Goal: Task Accomplishment & Management: Use online tool/utility

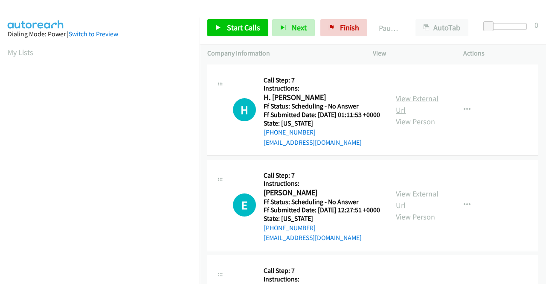
click at [400, 102] on link "View External Url" at bounding box center [417, 103] width 43 height 21
click at [409, 204] on link "View External Url" at bounding box center [417, 198] width 43 height 21
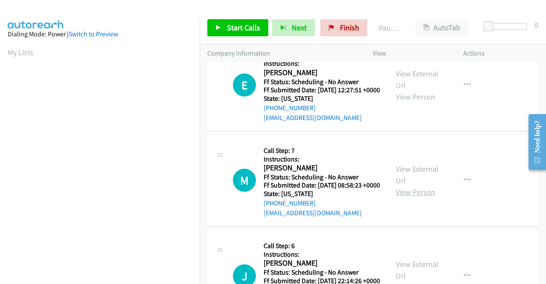
scroll to position [128, 0]
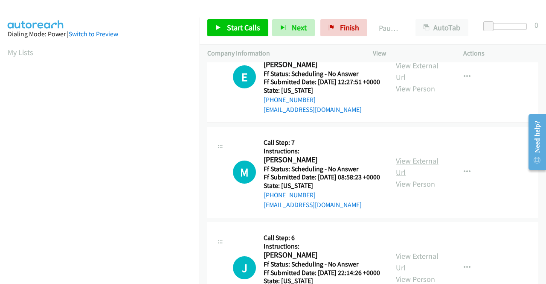
click at [420, 177] on link "View External Url" at bounding box center [417, 166] width 43 height 21
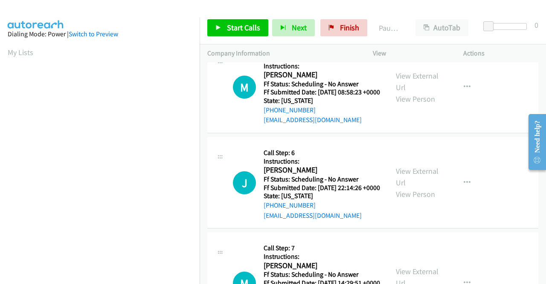
scroll to position [213, 0]
click at [409, 187] on link "View External Url" at bounding box center [417, 175] width 43 height 21
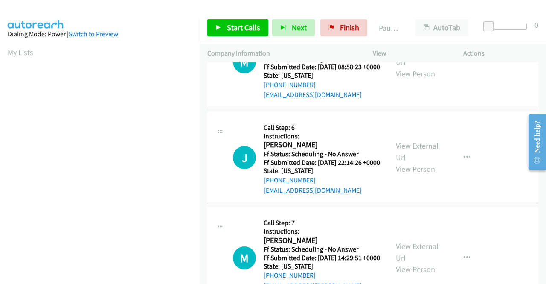
scroll to position [299, 0]
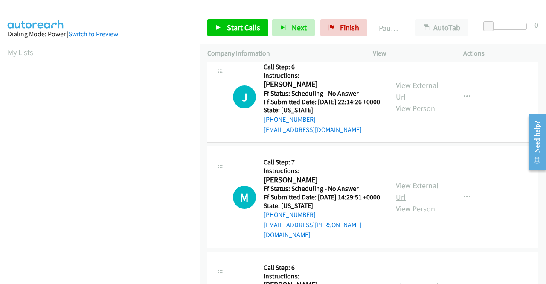
click at [405, 202] on link "View External Url" at bounding box center [417, 190] width 43 height 21
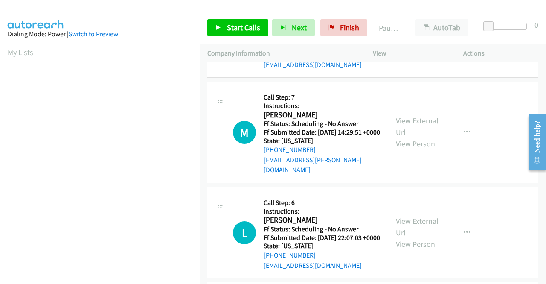
scroll to position [426, 0]
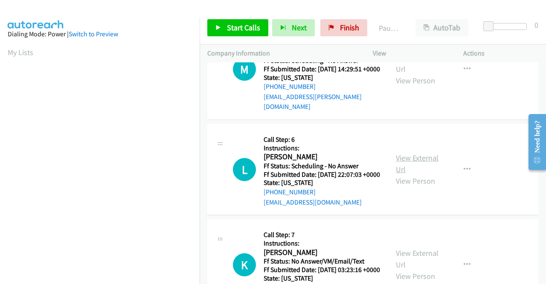
click at [409, 174] on link "View External Url" at bounding box center [417, 163] width 43 height 21
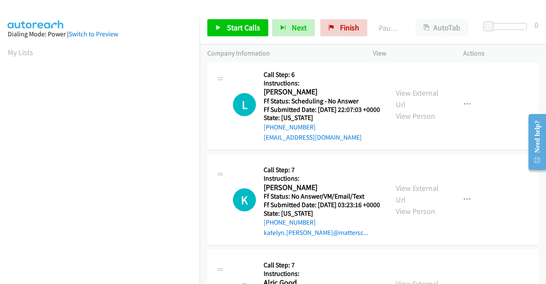
scroll to position [512, 0]
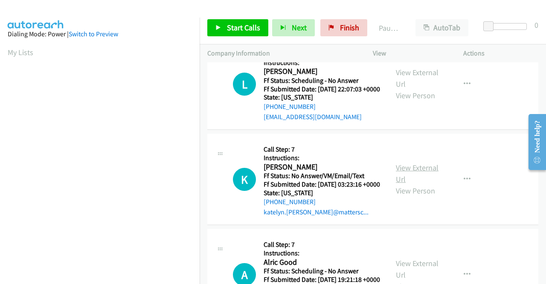
click at [410, 184] on link "View External Url" at bounding box center [417, 172] width 43 height 21
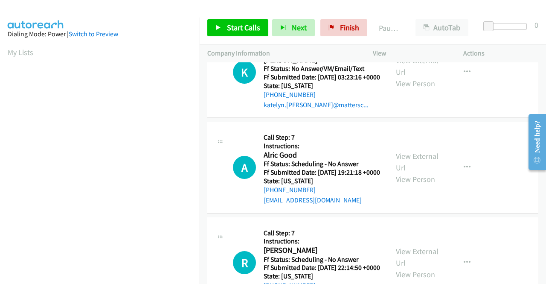
scroll to position [640, 0]
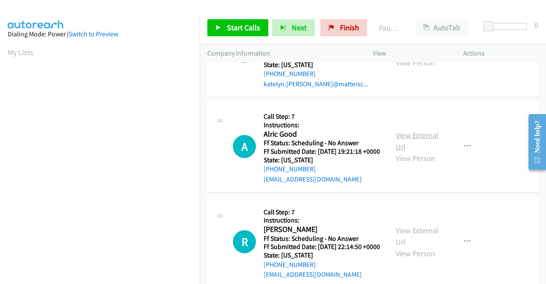
click at [408, 151] on link "View External Url" at bounding box center [417, 140] width 43 height 21
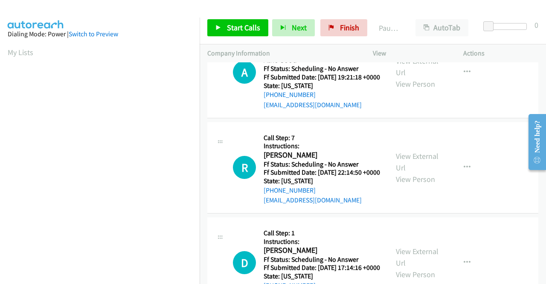
scroll to position [725, 0]
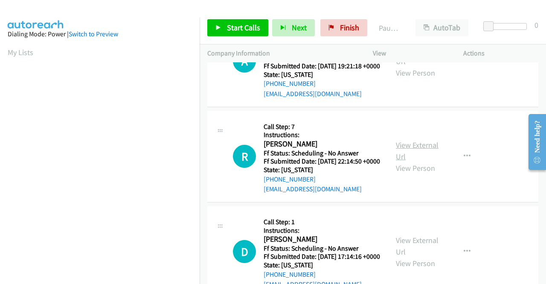
click at [403, 161] on link "View External Url" at bounding box center [417, 150] width 43 height 21
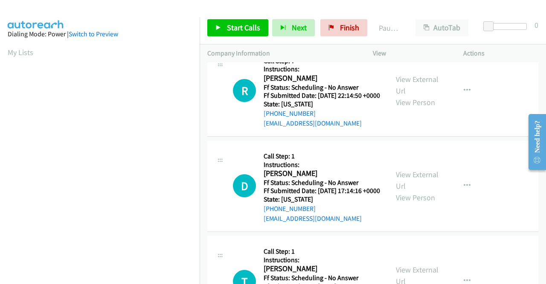
scroll to position [810, 0]
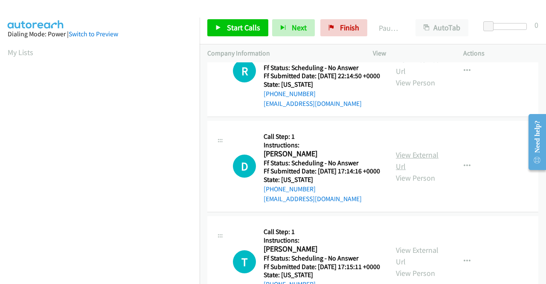
click at [433, 171] on link "View External Url" at bounding box center [417, 160] width 43 height 21
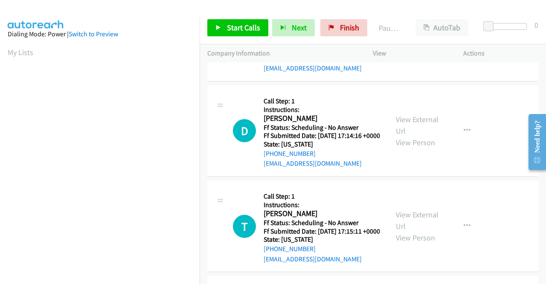
scroll to position [896, 0]
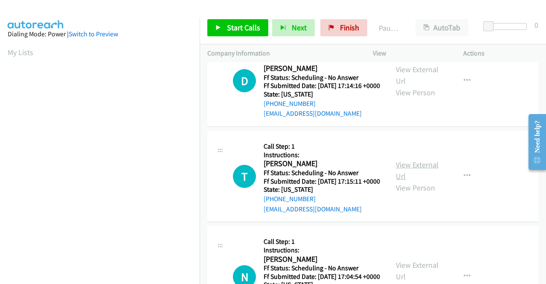
click at [411, 181] on link "View External Url" at bounding box center [417, 169] width 43 height 21
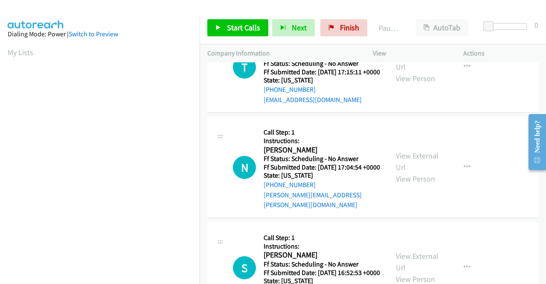
scroll to position [1066, 0]
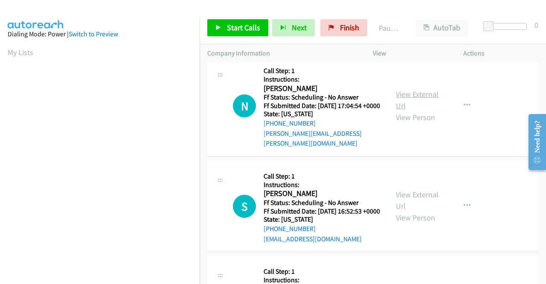
click at [408, 110] on link "View External Url" at bounding box center [417, 99] width 43 height 21
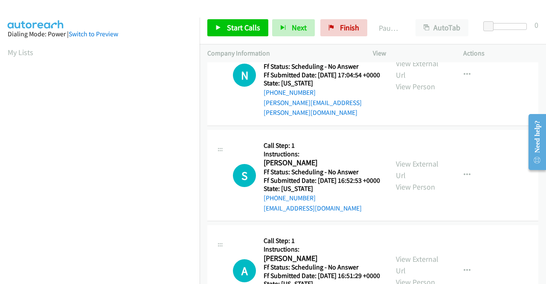
scroll to position [1151, 0]
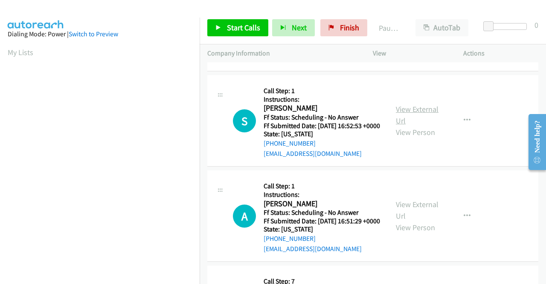
click at [420, 125] on link "View External Url" at bounding box center [417, 114] width 43 height 21
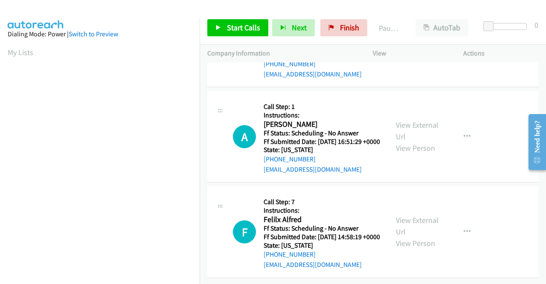
scroll to position [1279, 0]
click at [406, 141] on link "View External Url" at bounding box center [417, 130] width 43 height 21
click at [420, 215] on link "View External Url" at bounding box center [417, 225] width 43 height 21
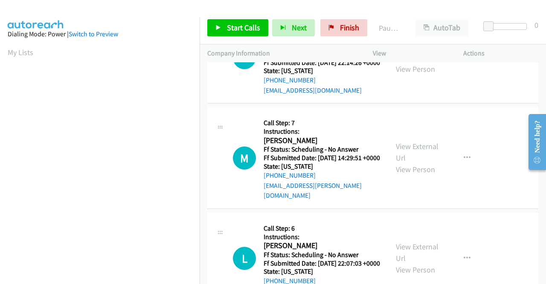
scroll to position [0, 0]
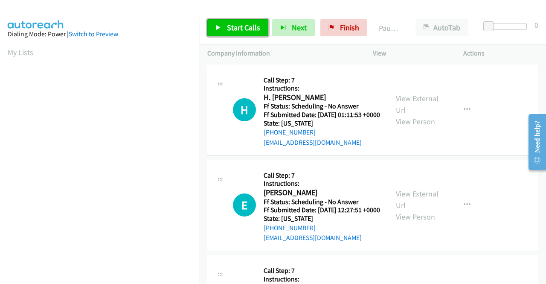
click at [248, 29] on span "Start Calls" at bounding box center [243, 28] width 33 height 10
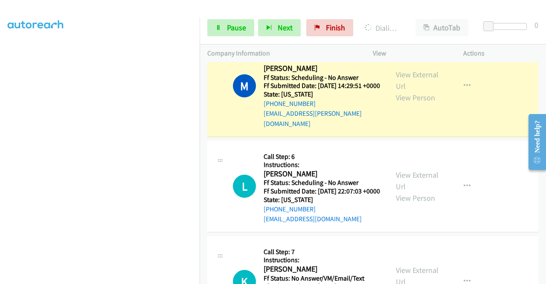
scroll to position [469, 0]
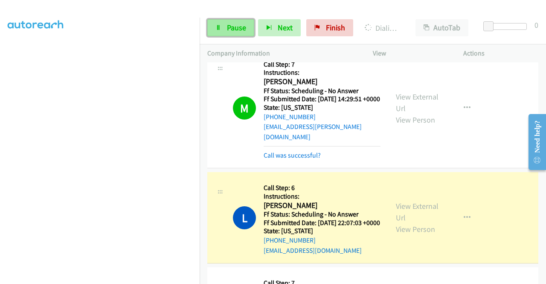
click at [237, 28] on span "Pause" at bounding box center [236, 28] width 19 height 10
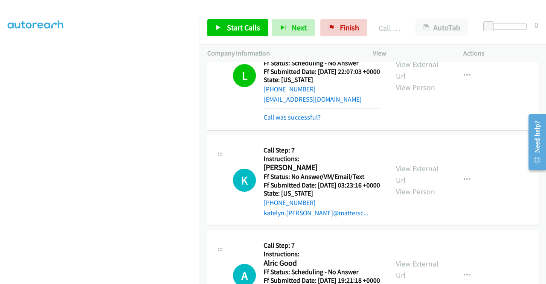
scroll to position [640, 0]
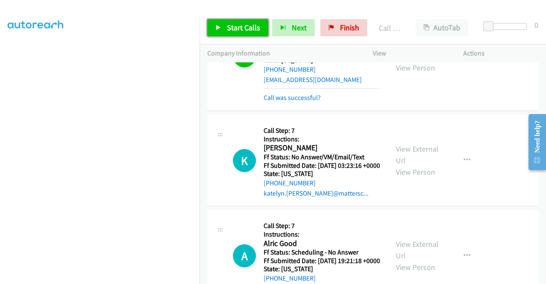
click at [258, 29] on span "Start Calls" at bounding box center [243, 28] width 33 height 10
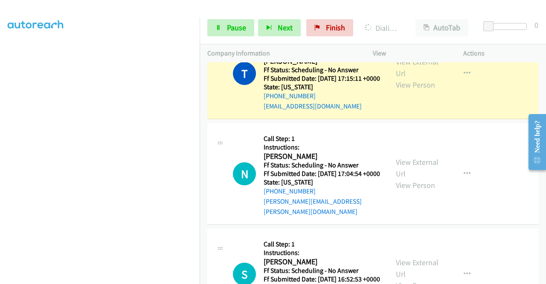
scroll to position [1194, 0]
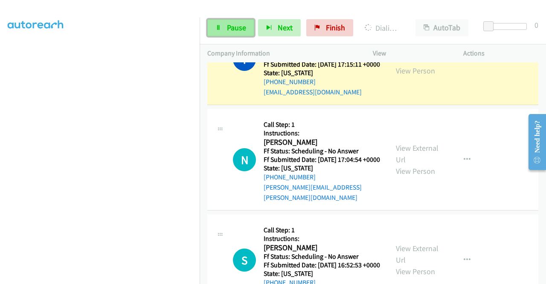
click at [237, 21] on link "Pause" at bounding box center [230, 27] width 47 height 17
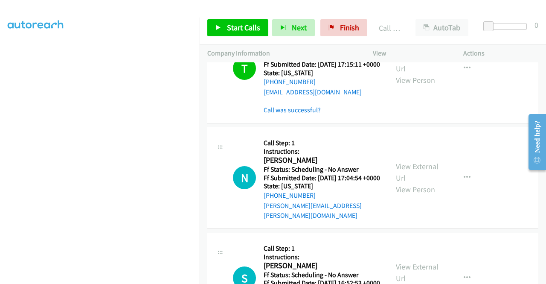
click at [284, 114] on link "Call was successful?" at bounding box center [292, 110] width 57 height 8
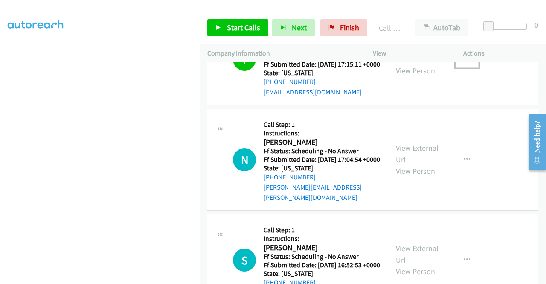
click at [464, 63] on icon "button" at bounding box center [467, 59] width 7 height 7
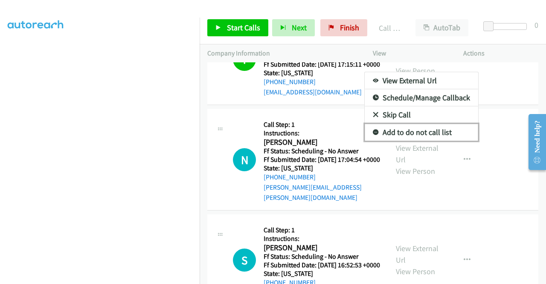
click at [404, 141] on link "Add to do not call list" at bounding box center [421, 132] width 113 height 17
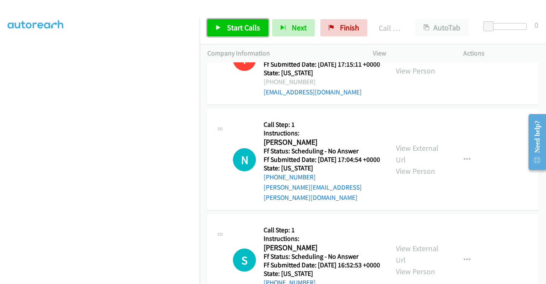
click at [255, 33] on link "Start Calls" at bounding box center [237, 27] width 61 height 17
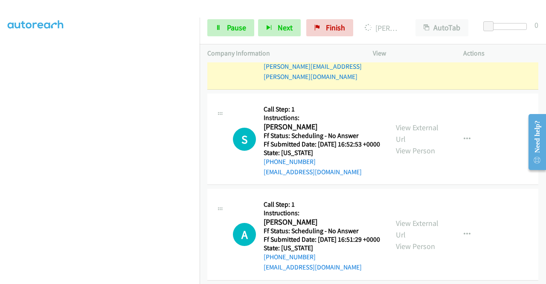
scroll to position [1322, 0]
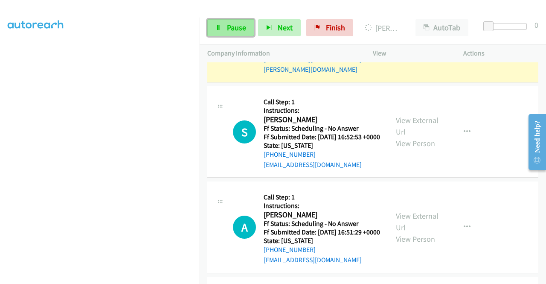
click at [232, 23] on span "Pause" at bounding box center [236, 28] width 19 height 10
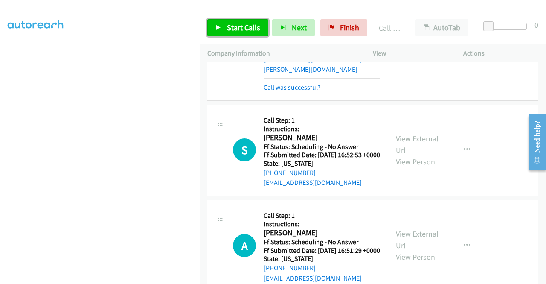
click at [240, 29] on span "Start Calls" at bounding box center [243, 28] width 33 height 10
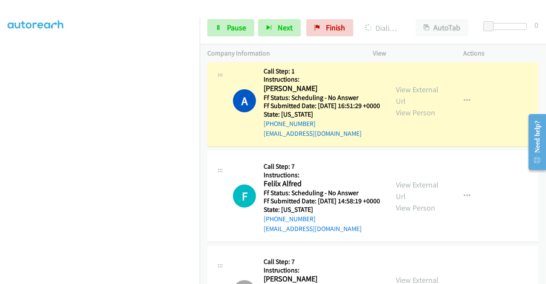
scroll to position [1535, 0]
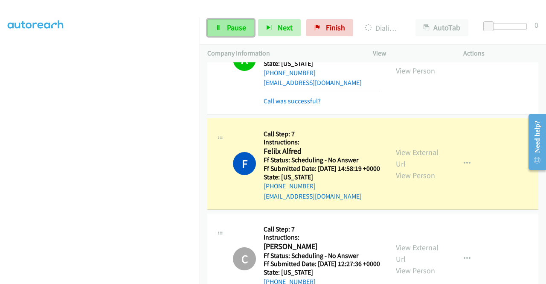
click at [239, 27] on span "Pause" at bounding box center [236, 28] width 19 height 10
